Goal: Task Accomplishment & Management: Complete application form

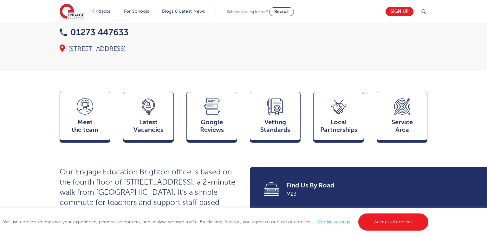
scroll to position [112, 0]
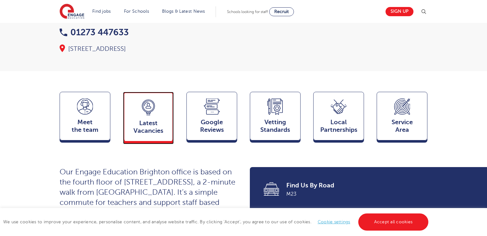
click at [149, 104] on div "Latest Vacancies Jobs" at bounding box center [148, 116] width 51 height 49
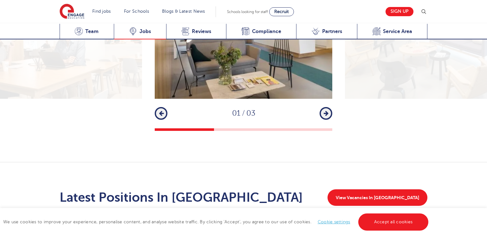
scroll to position [1032, 0]
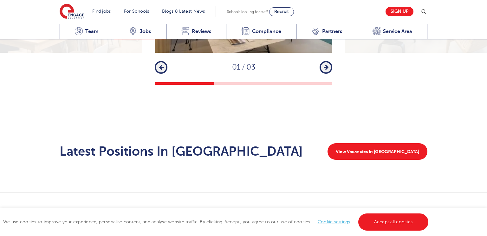
scroll to position [955, 0]
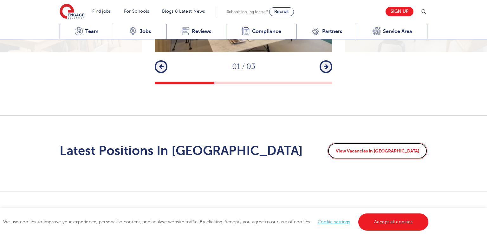
click at [382, 142] on link "View Vacancies In Brighton" at bounding box center [377, 150] width 100 height 16
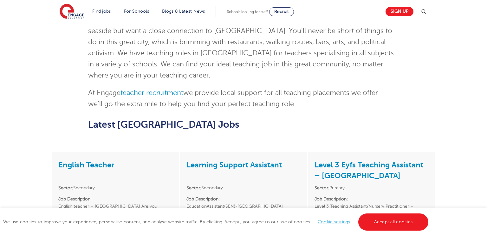
scroll to position [442, 0]
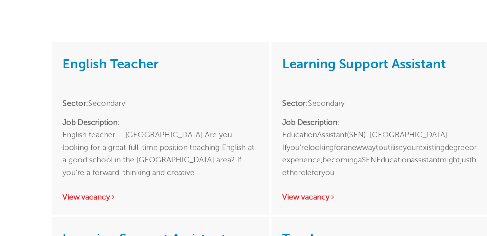
scroll to position [548, 0]
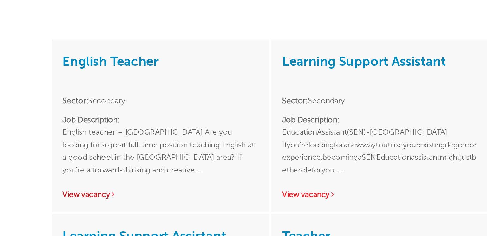
click at [74, 132] on link "View vacancy" at bounding box center [73, 134] width 31 height 5
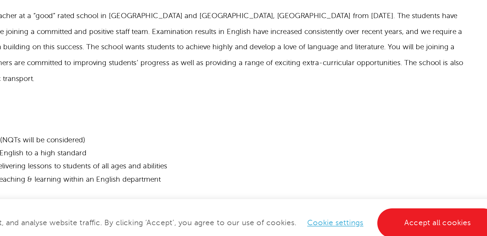
scroll to position [179, 0]
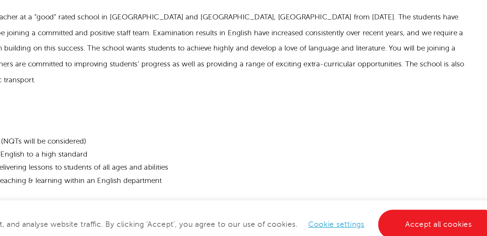
click at [175, 157] on h2 "About you" at bounding box center [243, 155] width 339 height 17
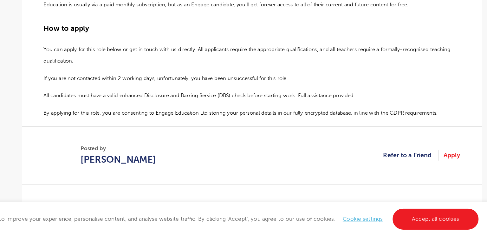
scroll to position [422, 0]
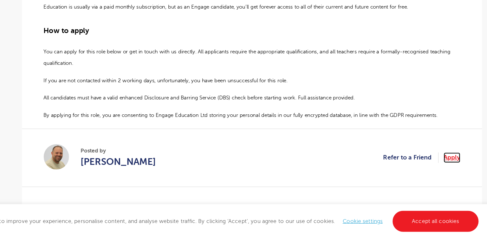
click at [408, 169] on link "Apply" at bounding box center [407, 169] width 14 height 8
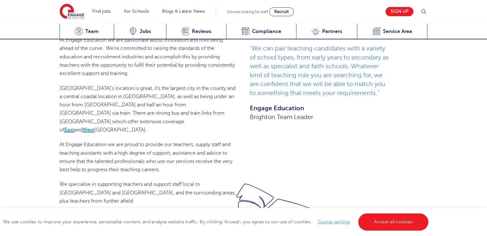
scroll to position [365, 0]
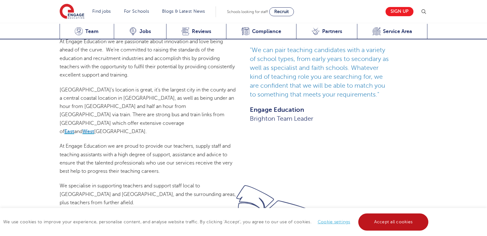
click at [384, 219] on link "Accept all cookies" at bounding box center [393, 221] width 70 height 17
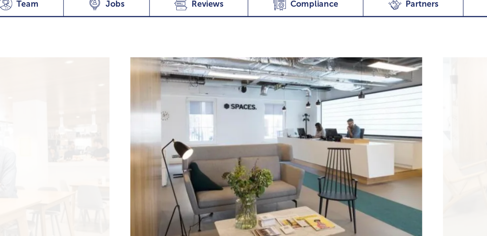
scroll to position [825, 0]
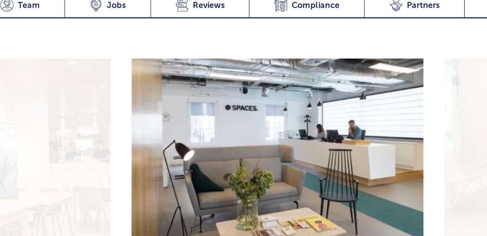
click at [326, 194] on icon "button" at bounding box center [326, 197] width 5 height 6
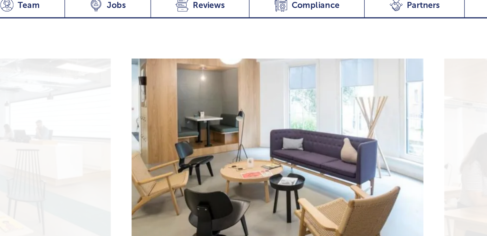
click at [326, 194] on icon "button" at bounding box center [326, 197] width 5 height 6
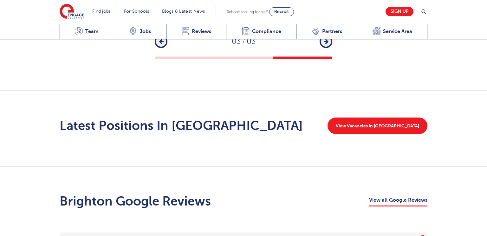
scroll to position [980, 0]
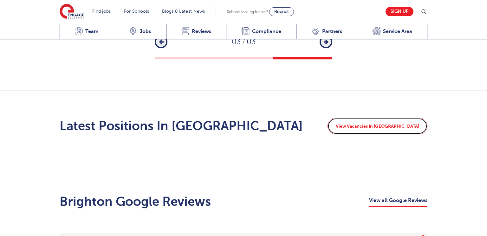
click at [403, 118] on link "View Vacancies In Brighton" at bounding box center [377, 126] width 100 height 16
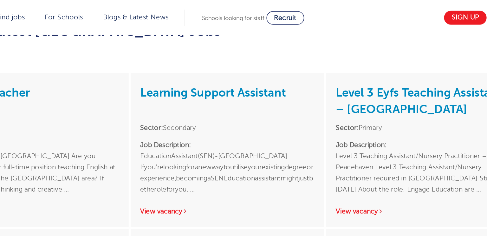
scroll to position [544, 0]
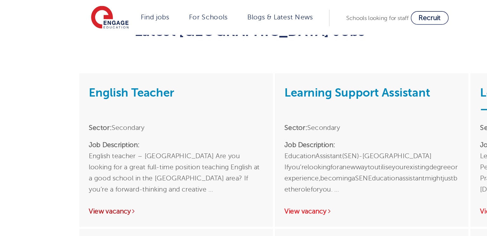
click at [74, 136] on link "View vacancy" at bounding box center [73, 138] width 31 height 5
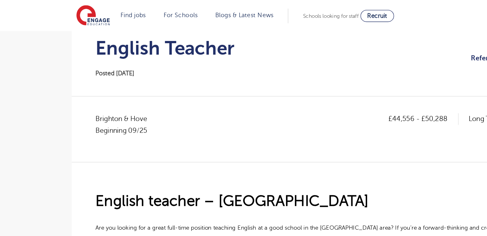
scroll to position [66, 0]
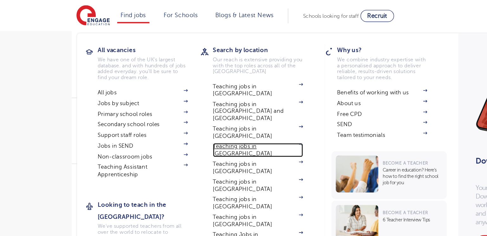
click at [196, 105] on link "Teaching jobs in [GEOGRAPHIC_DATA]" at bounding box center [193, 110] width 67 height 10
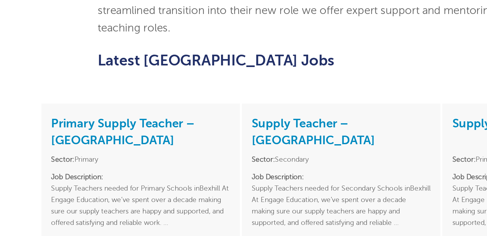
scroll to position [746, 0]
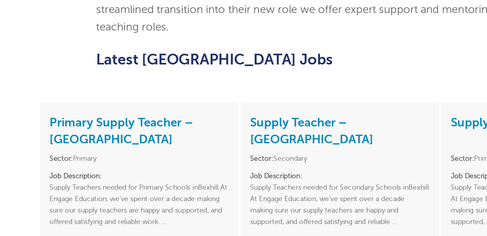
click at [66, 189] on link "View vacancy" at bounding box center [73, 191] width 31 height 5
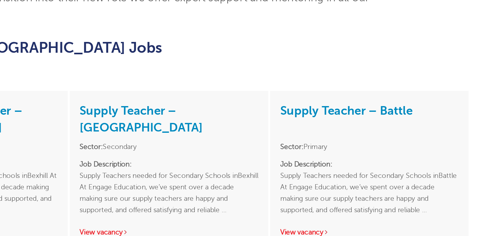
click at [201, 138] on div "Supply Teacher – Bexhill Sector: Secondary Job Description: Supply Teachers nee…" at bounding box center [243, 151] width 127 height 100
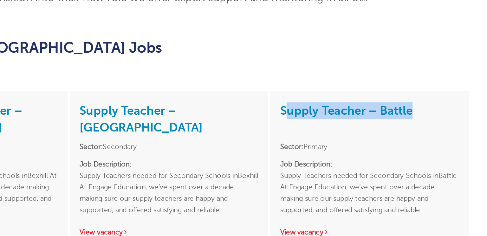
click at [201, 138] on div "Supply Teacher – Bexhill Sector: Secondary Job Description: Supply Teachers nee…" at bounding box center [243, 151] width 127 height 100
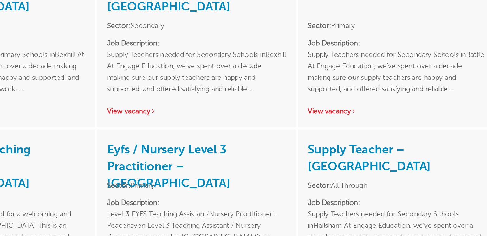
click at [184, 180] on div "Eyfs / Nursery Level 3 Practitioner – Peacehaven Sector: Primary Job Descriptio…" at bounding box center [243, 217] width 127 height 100
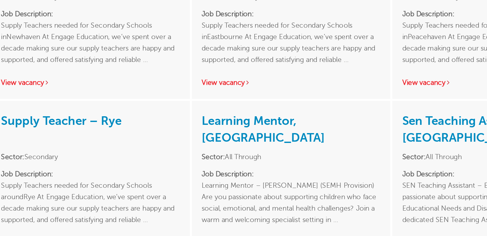
scroll to position [993, 0]
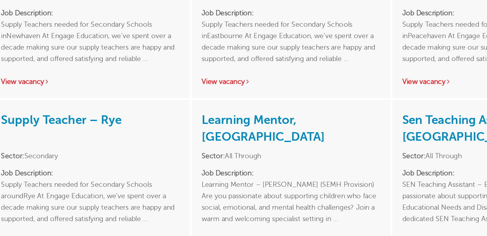
click at [139, 189] on div "Supply Teacher – Rye Sector: Secondary Job Description: Supply Teachers needed …" at bounding box center [115, 199] width 127 height 100
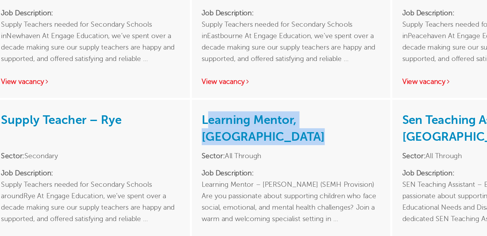
click at [139, 189] on div "Supply Teacher – Rye Sector: Secondary Job Description: Supply Teachers needed …" at bounding box center [115, 199] width 127 height 100
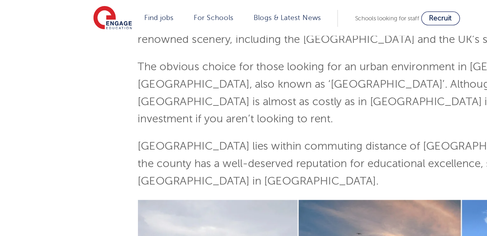
scroll to position [0, 0]
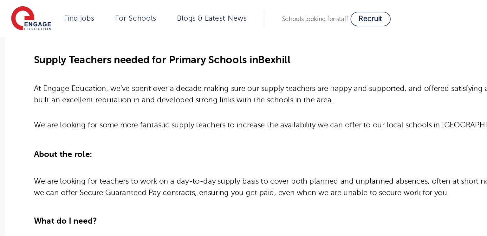
scroll to position [187, 0]
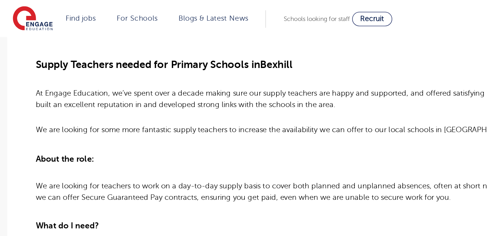
click at [52, 5] on header "Find jobs All vacancies We have one of the UK's largest database. and with hund…" at bounding box center [243, 11] width 487 height 23
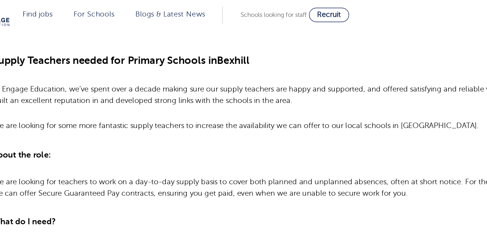
scroll to position [186, 0]
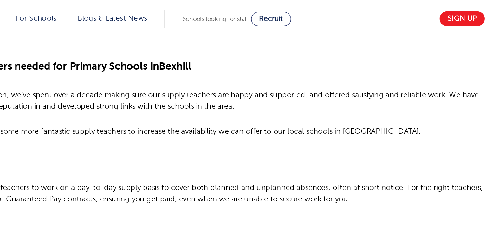
click at [114, 5] on section "Find jobs All vacancies We have one of the UK's largest database. and with hund…" at bounding box center [221, 11] width 322 height 23
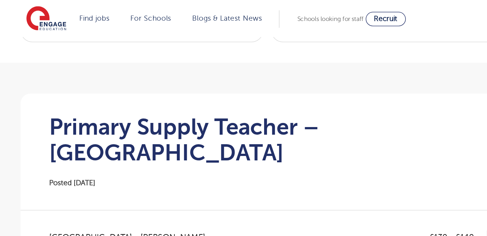
scroll to position [0, 0]
